Goal: Navigation & Orientation: Find specific page/section

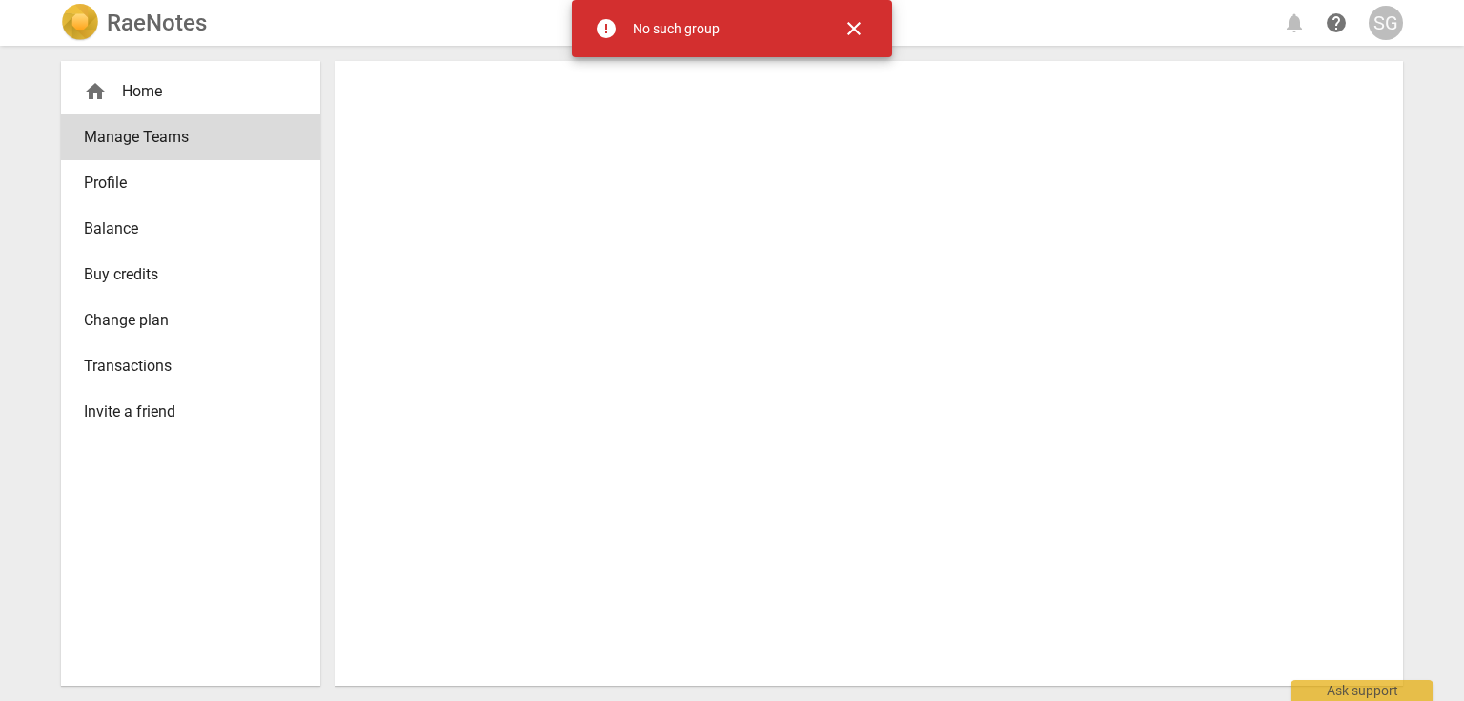
click at [154, 96] on div "home Home" at bounding box center [183, 91] width 198 height 23
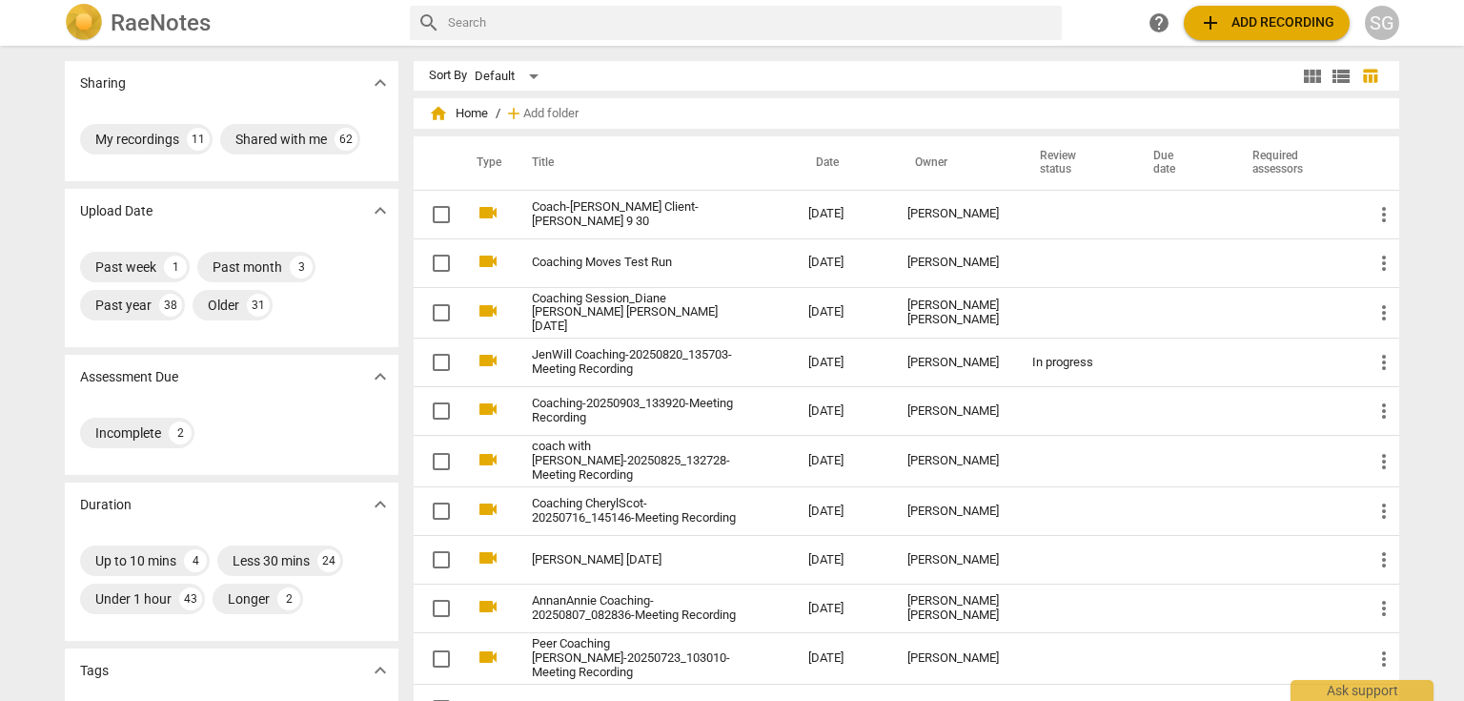
click at [1088, 17] on div "search help add Add recording SG" at bounding box center [904, 23] width 989 height 34
click at [1091, 20] on div "search help add Add recording SG" at bounding box center [904, 23] width 989 height 34
click at [1091, 15] on div "search help add Add recording SG" at bounding box center [904, 23] width 989 height 34
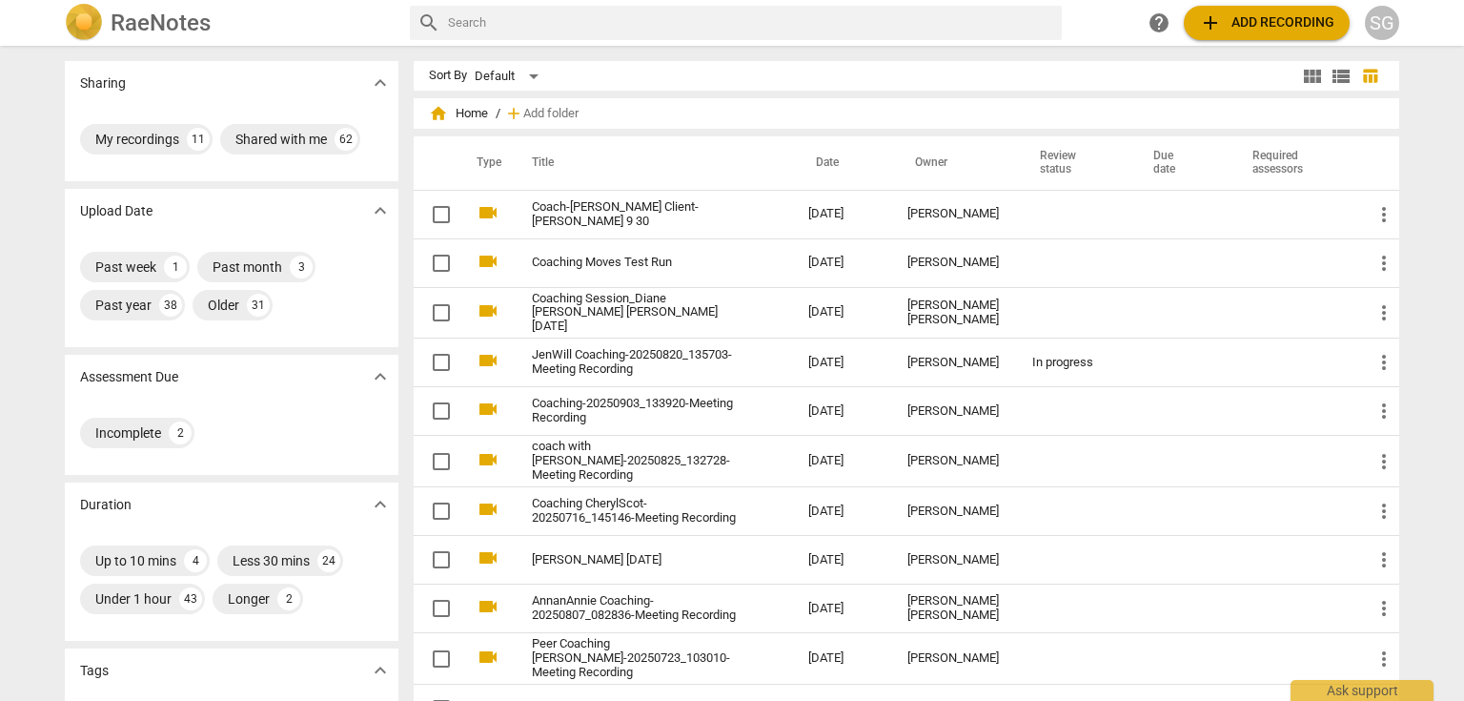
click at [1098, 12] on div "search help add Add recording SG" at bounding box center [904, 23] width 989 height 34
click at [1098, 13] on div "search help add Add recording SG" at bounding box center [904, 23] width 989 height 34
click at [296, 19] on div "RaeNotes" at bounding box center [230, 23] width 330 height 38
